Goal: Find specific page/section

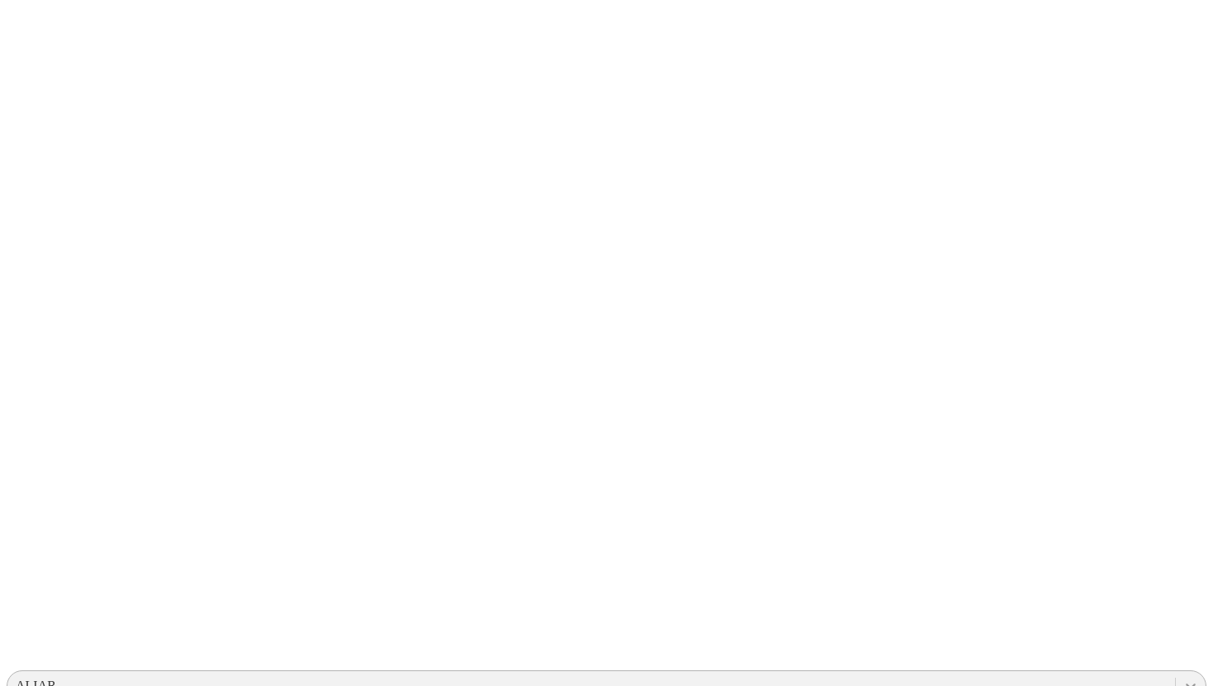
click at [1182, 677] on icon at bounding box center [1190, 685] width 17 height 17
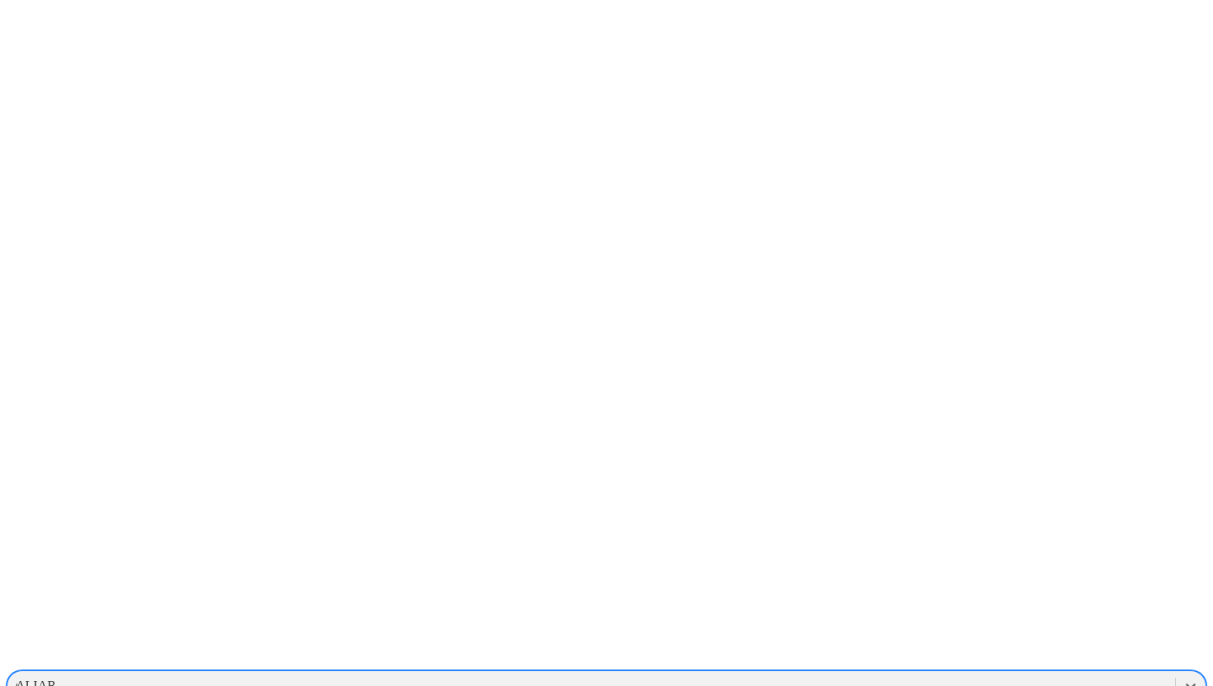
type input "ga"
